Goal: Task Accomplishment & Management: Use online tool/utility

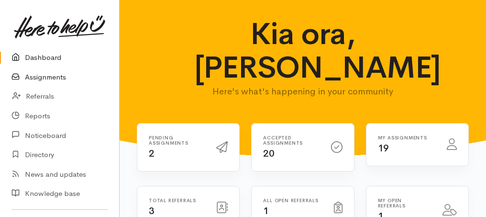
click at [46, 79] on link "Assignments" at bounding box center [59, 78] width 119 height 20
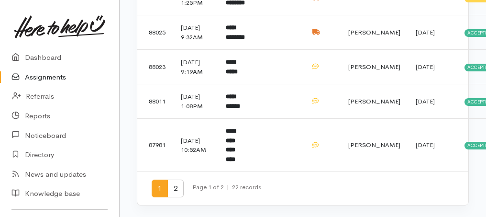
scroll to position [824, 0]
click at [172, 185] on span "2" at bounding box center [176, 189] width 16 height 18
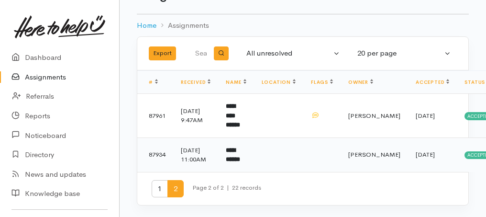
scroll to position [40, 0]
click at [240, 151] on b "**********" at bounding box center [233, 155] width 14 height 16
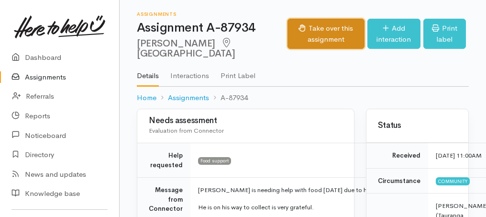
click at [313, 45] on button "Take over this assignment" at bounding box center [326, 34] width 77 height 30
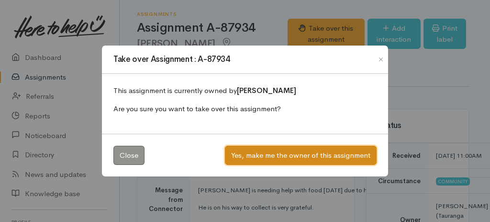
click at [297, 153] on button "Yes, make me the owner of this assignment" at bounding box center [301, 156] width 152 height 20
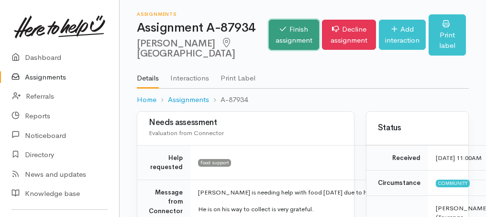
click at [269, 34] on link "Finish assignment" at bounding box center [294, 35] width 50 height 30
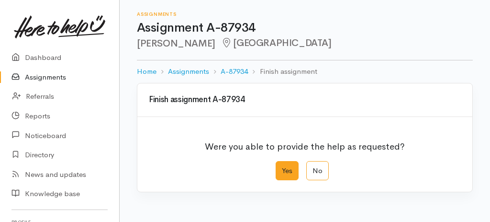
click at [291, 178] on label "Yes" at bounding box center [287, 171] width 23 height 20
click at [282, 167] on input "Yes" at bounding box center [279, 164] width 6 height 6
radio input "true"
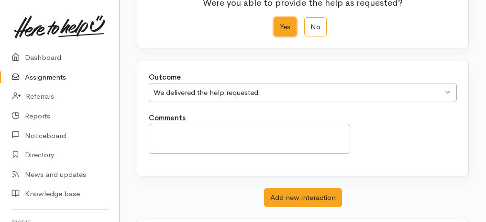
scroll to position [191, 0]
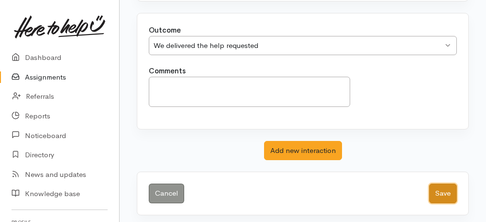
click at [447, 187] on button "Save" at bounding box center [443, 193] width 28 height 20
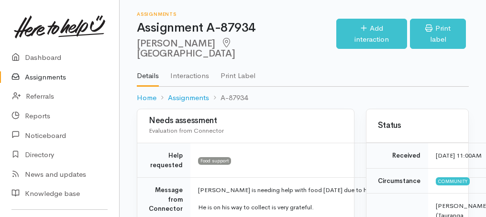
click at [55, 76] on link "Assignments" at bounding box center [59, 78] width 119 height 20
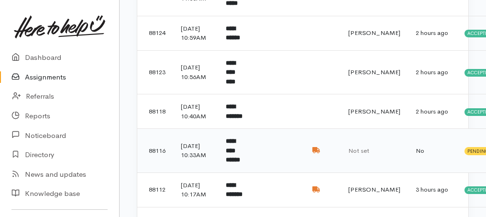
scroll to position [351, 0]
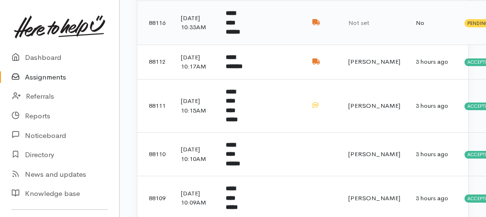
click at [254, 45] on td "**********" at bounding box center [235, 23] width 35 height 44
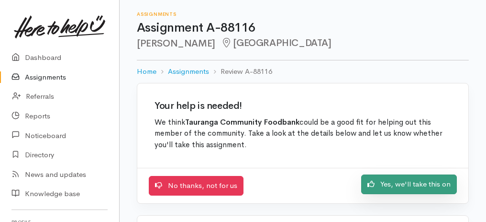
click at [387, 189] on link "Yes, we'll take this on" at bounding box center [409, 184] width 96 height 20
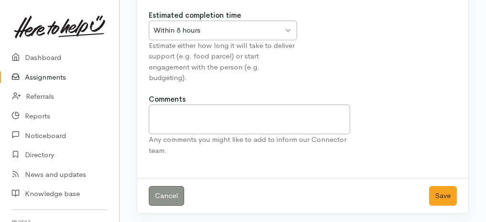
scroll to position [119, 0]
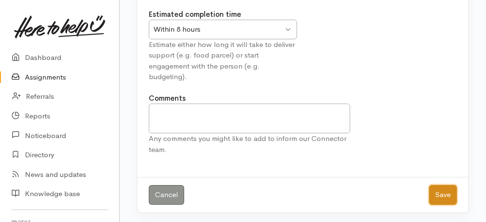
click at [453, 189] on button "Save" at bounding box center [443, 195] width 28 height 20
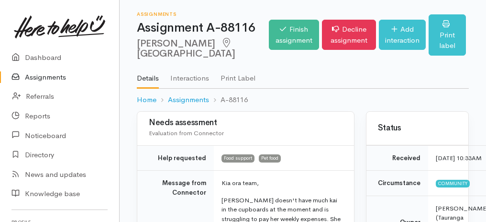
scroll to position [96, 0]
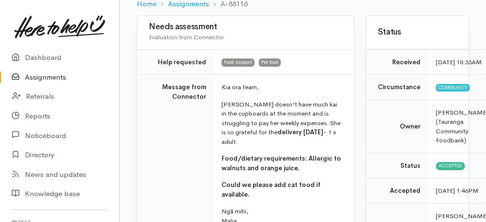
click at [56, 77] on link "Assignments" at bounding box center [59, 78] width 119 height 20
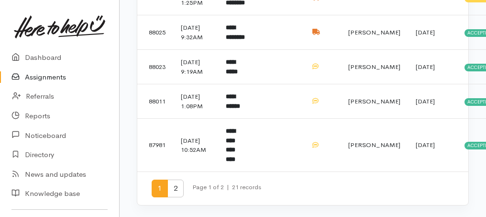
scroll to position [824, 0]
click at [174, 190] on span "2" at bounding box center [176, 189] width 16 height 18
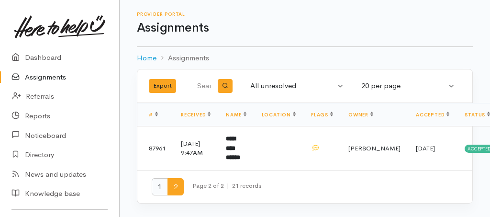
click at [156, 183] on span "1" at bounding box center [160, 187] width 16 height 18
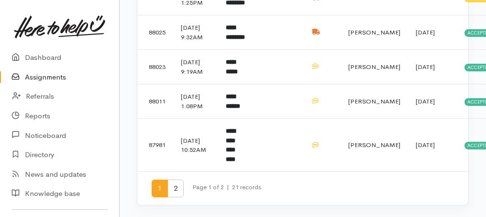
scroll to position [798, 0]
